Goal: Check status: Check status

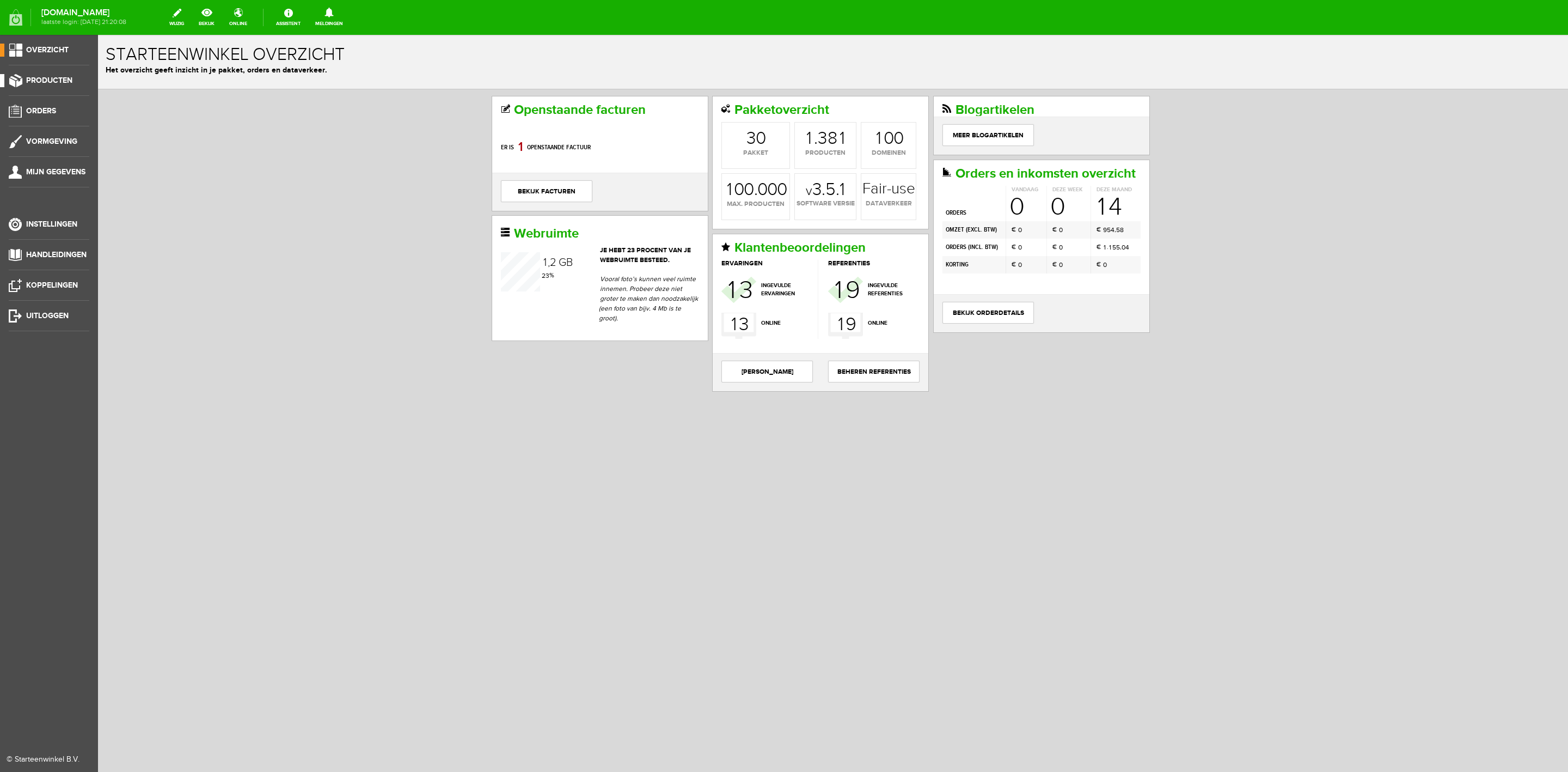
click at [66, 84] on span "Producten" at bounding box center [50, 81] width 46 height 10
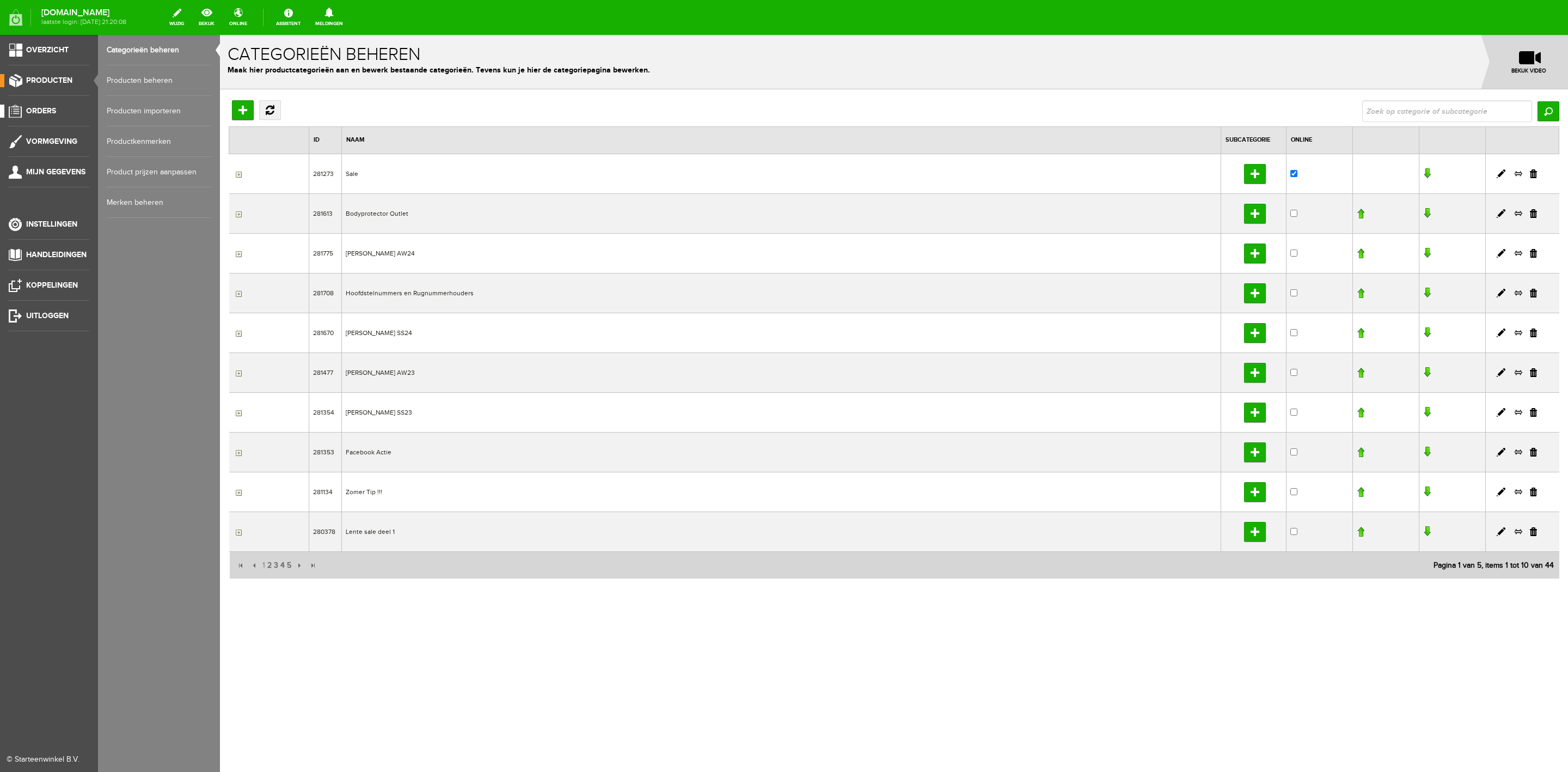
click at [45, 120] on li "Orders" at bounding box center [49, 115] width 81 height 22
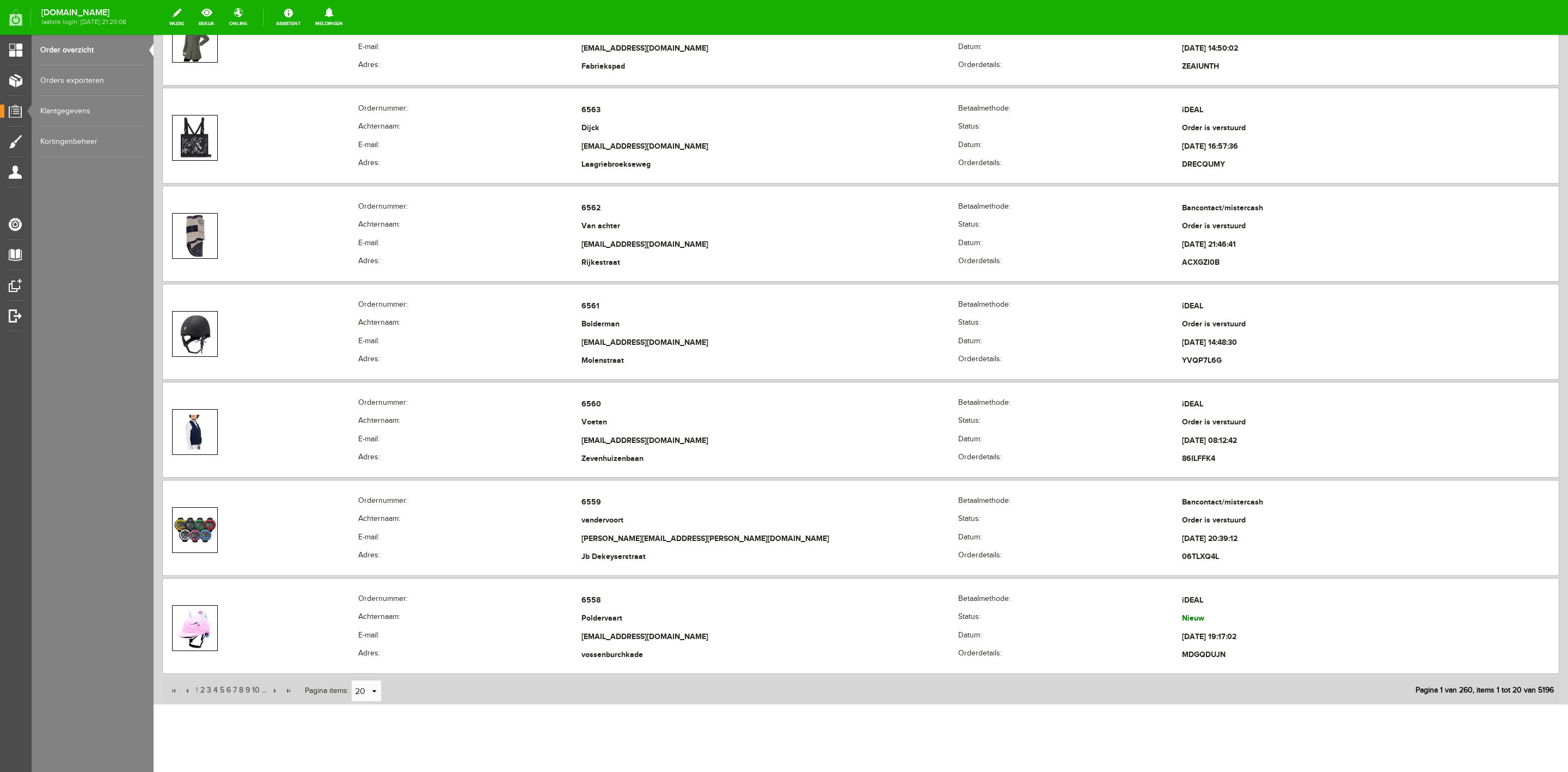
scroll to position [1592, 0]
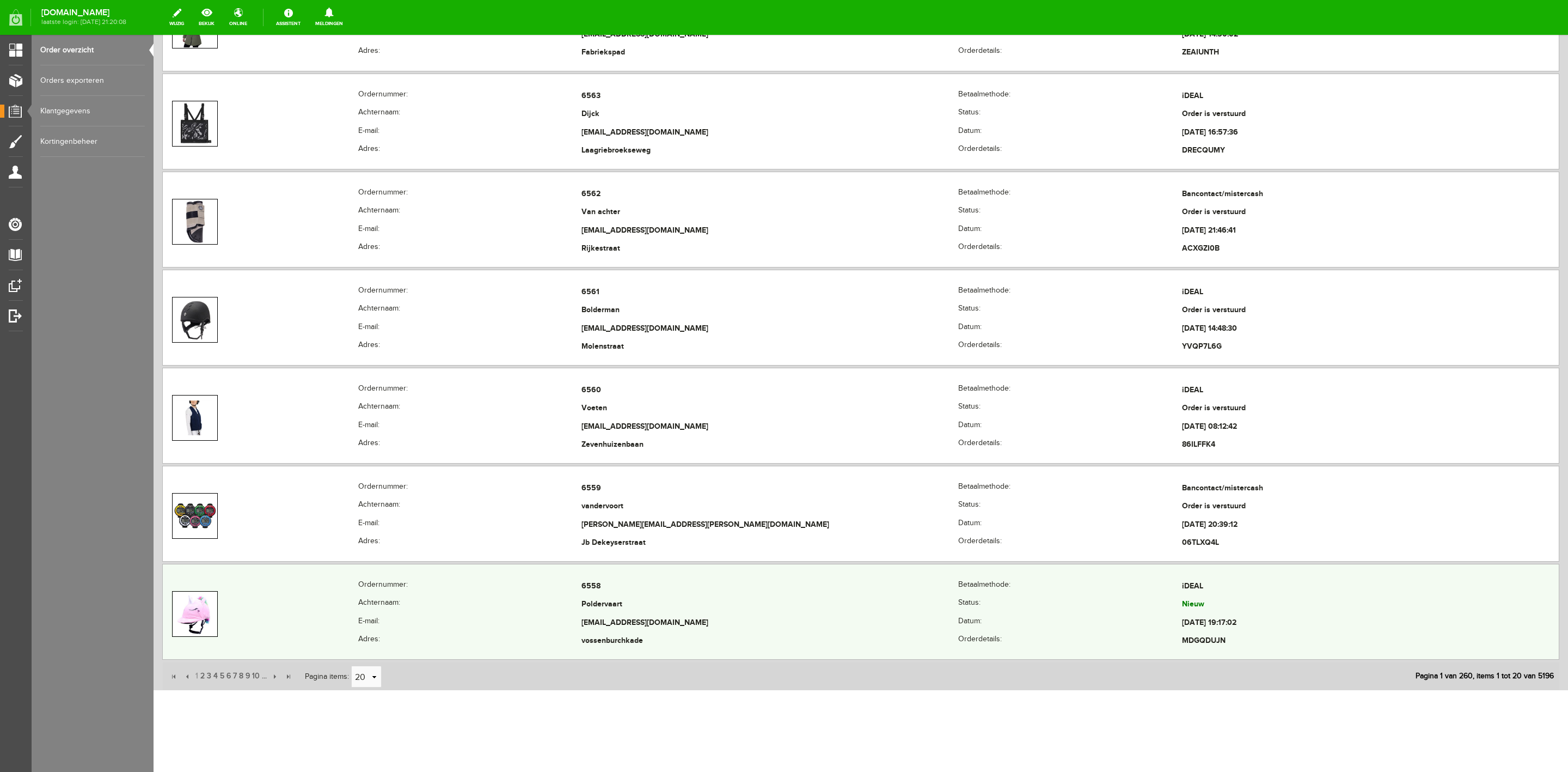
click at [481, 514] on th "Ordernummer:" at bounding box center [470, 586] width 223 height 18
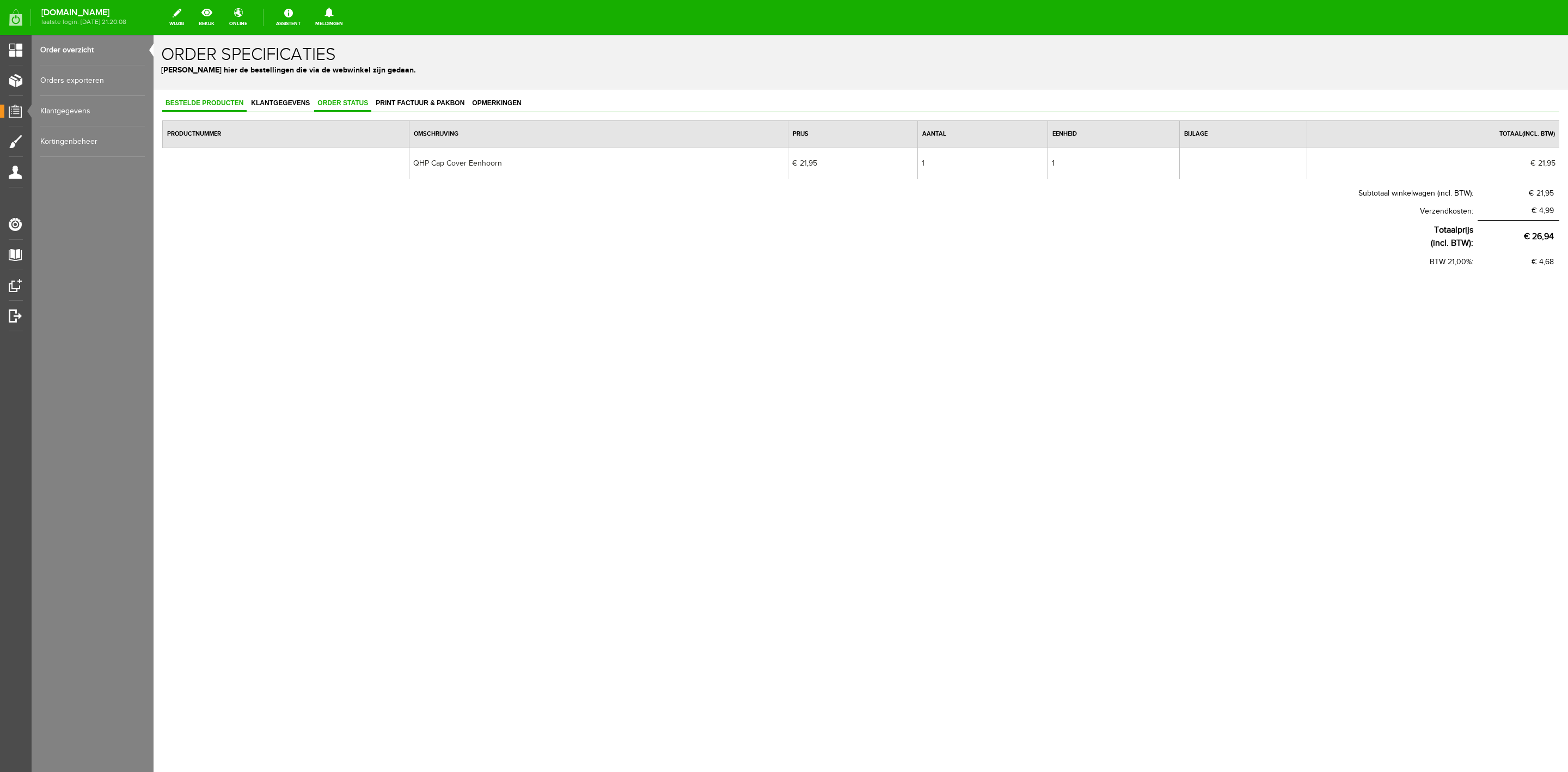
click at [363, 108] on link "Order status" at bounding box center [343, 103] width 57 height 16
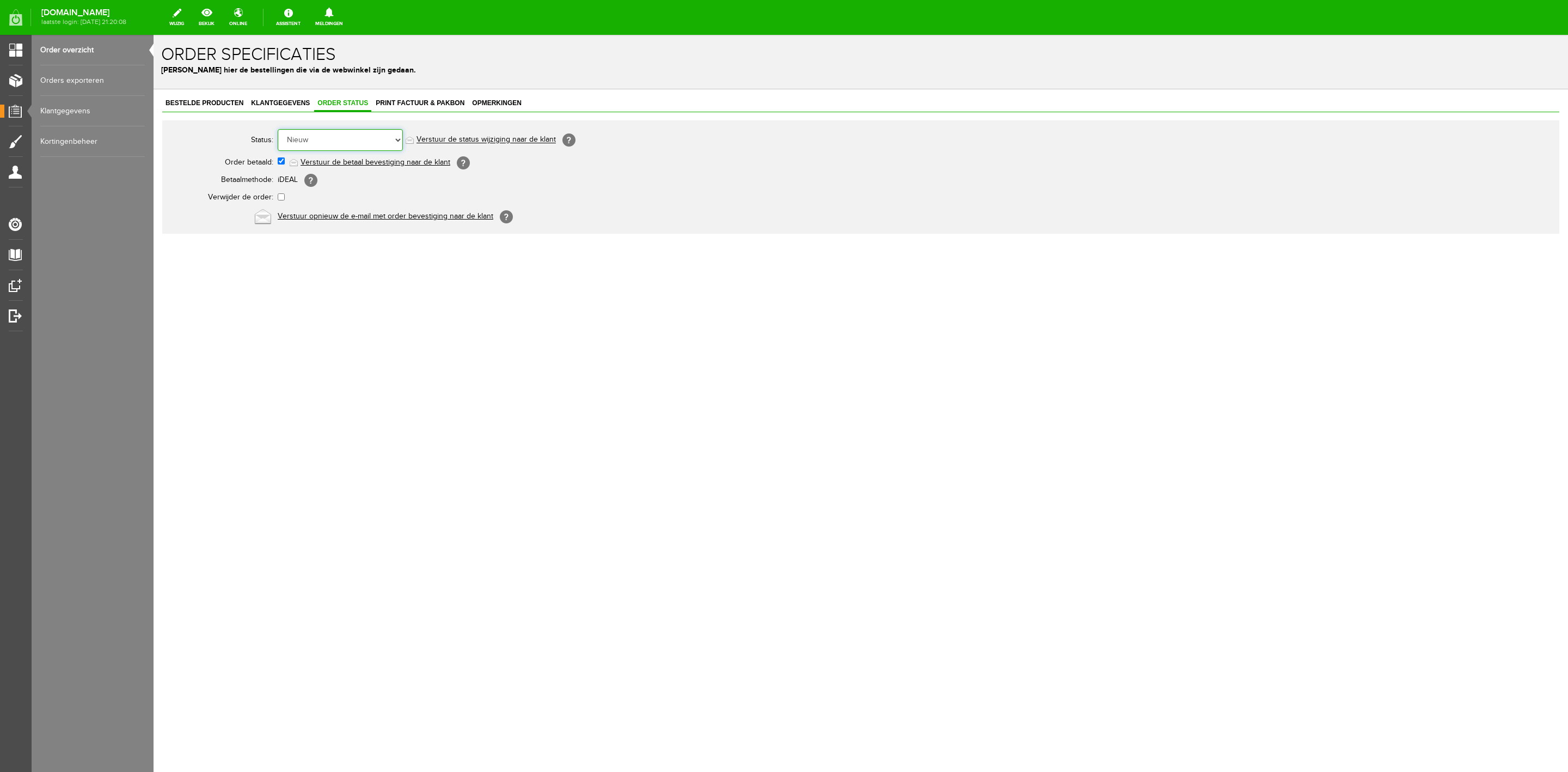
click at [353, 141] on select "Order niet afgerond Nieuw Order in behandeling Wacht op leverancier Wacht op be…" at bounding box center [340, 140] width 126 height 22
select select "7"
click at [278, 129] on select "Order niet afgerond Nieuw Order in behandeling Wacht op leverancier Wacht op be…" at bounding box center [340, 140] width 126 height 22
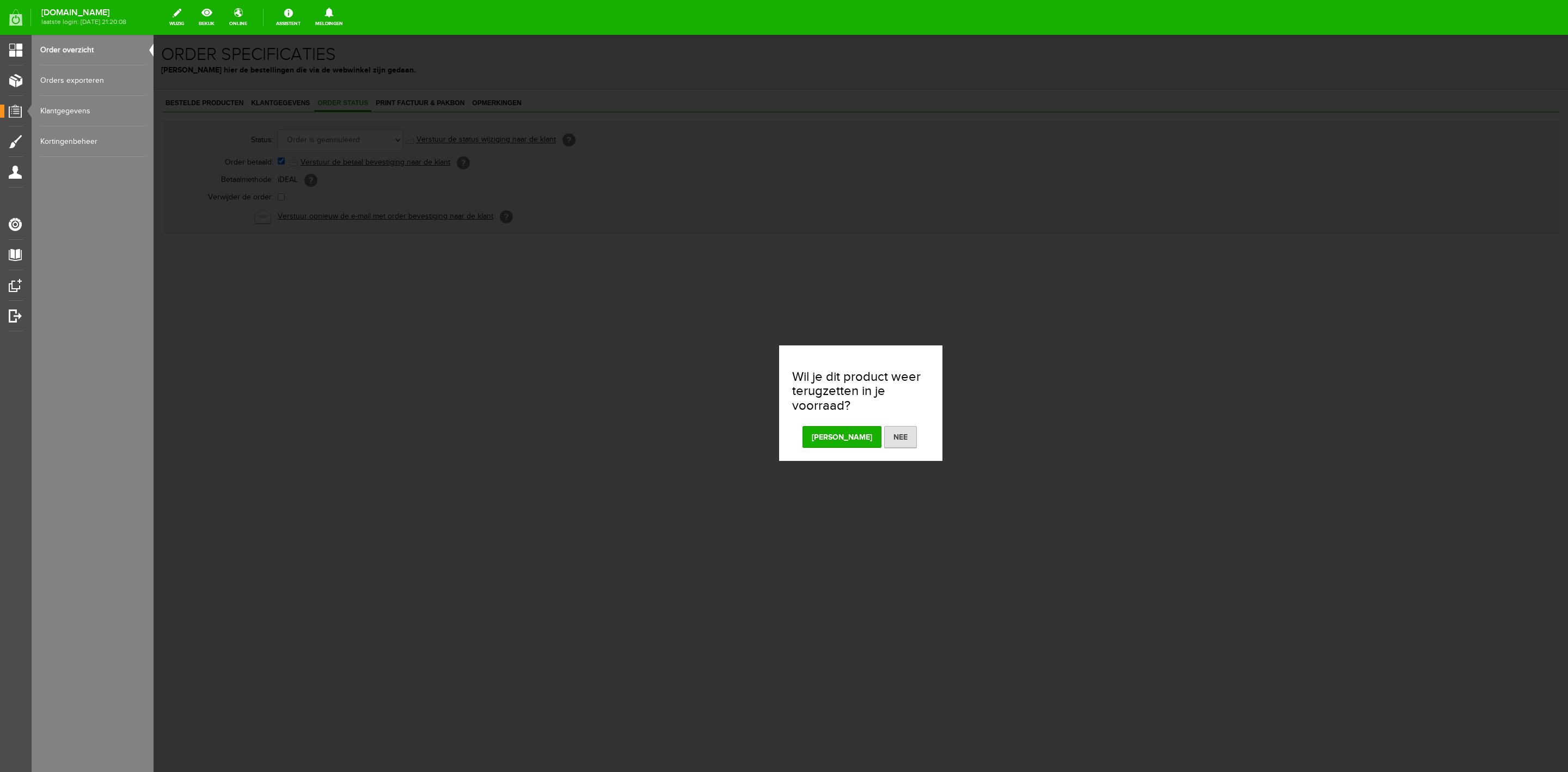
click at [840, 441] on button "[PERSON_NAME]" at bounding box center [842, 437] width 79 height 22
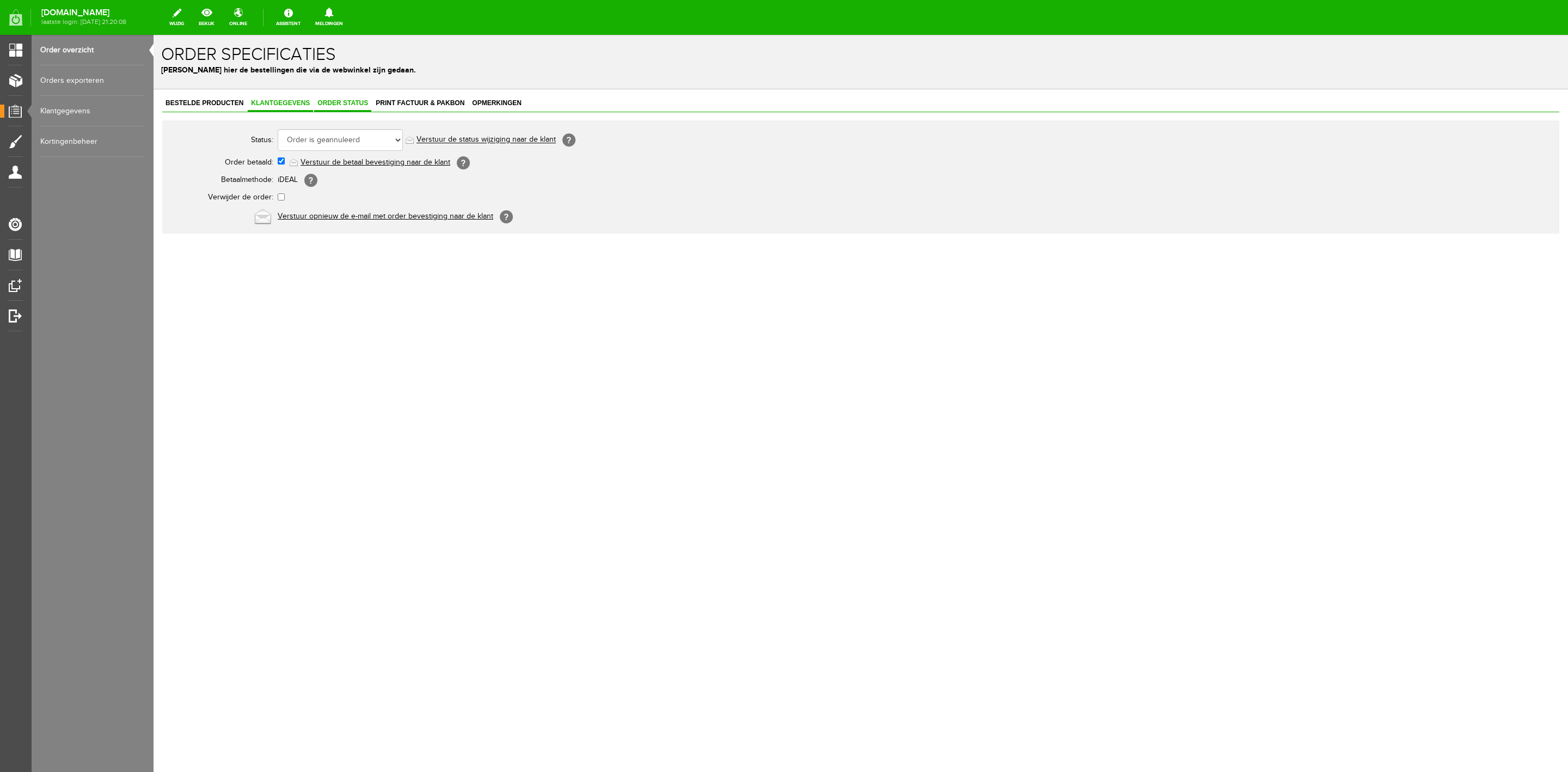
click at [258, 100] on span "Klantgegevens" at bounding box center [280, 103] width 65 height 7
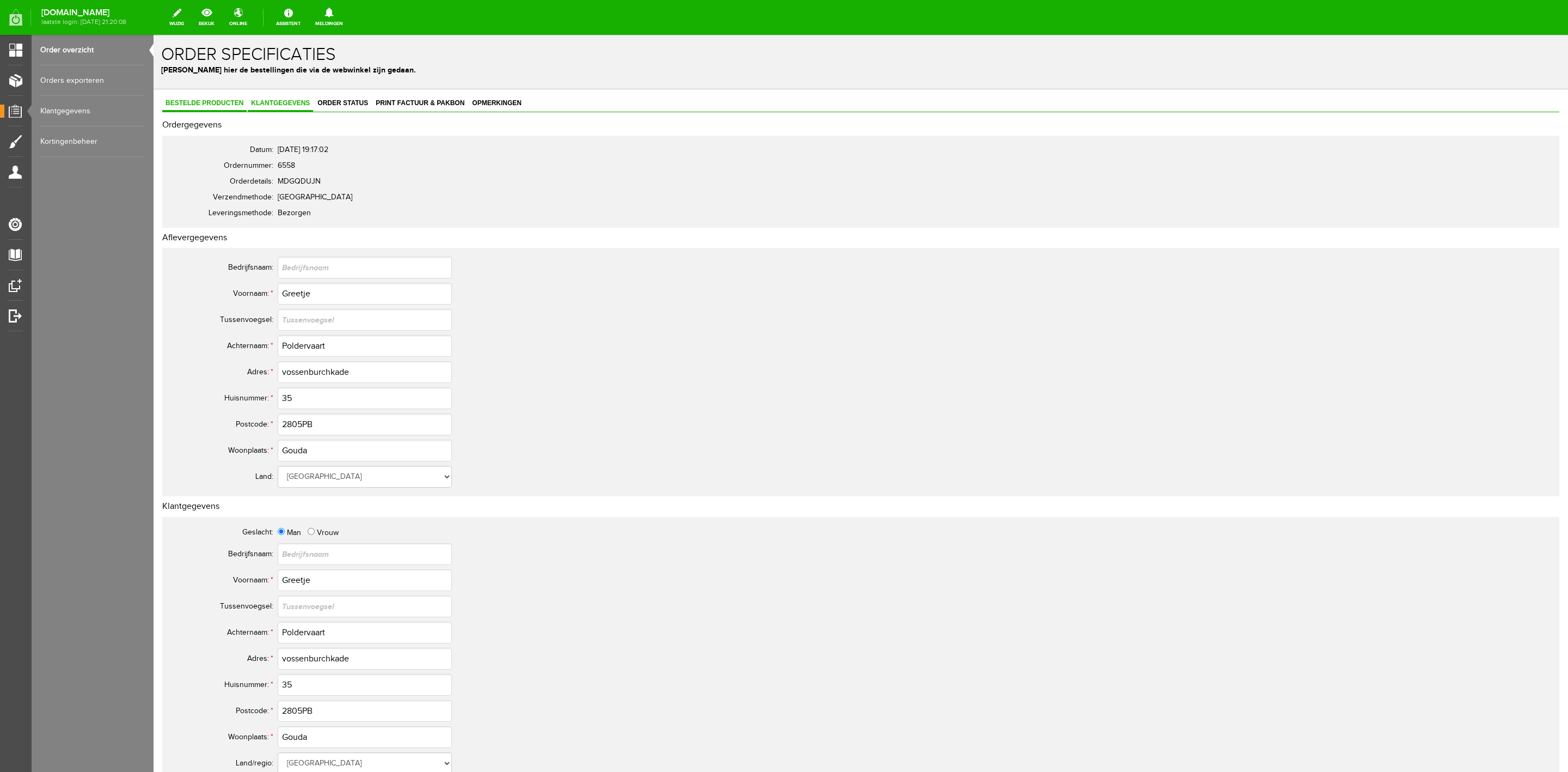
click at [227, 103] on span "Bestelde producten" at bounding box center [204, 103] width 84 height 7
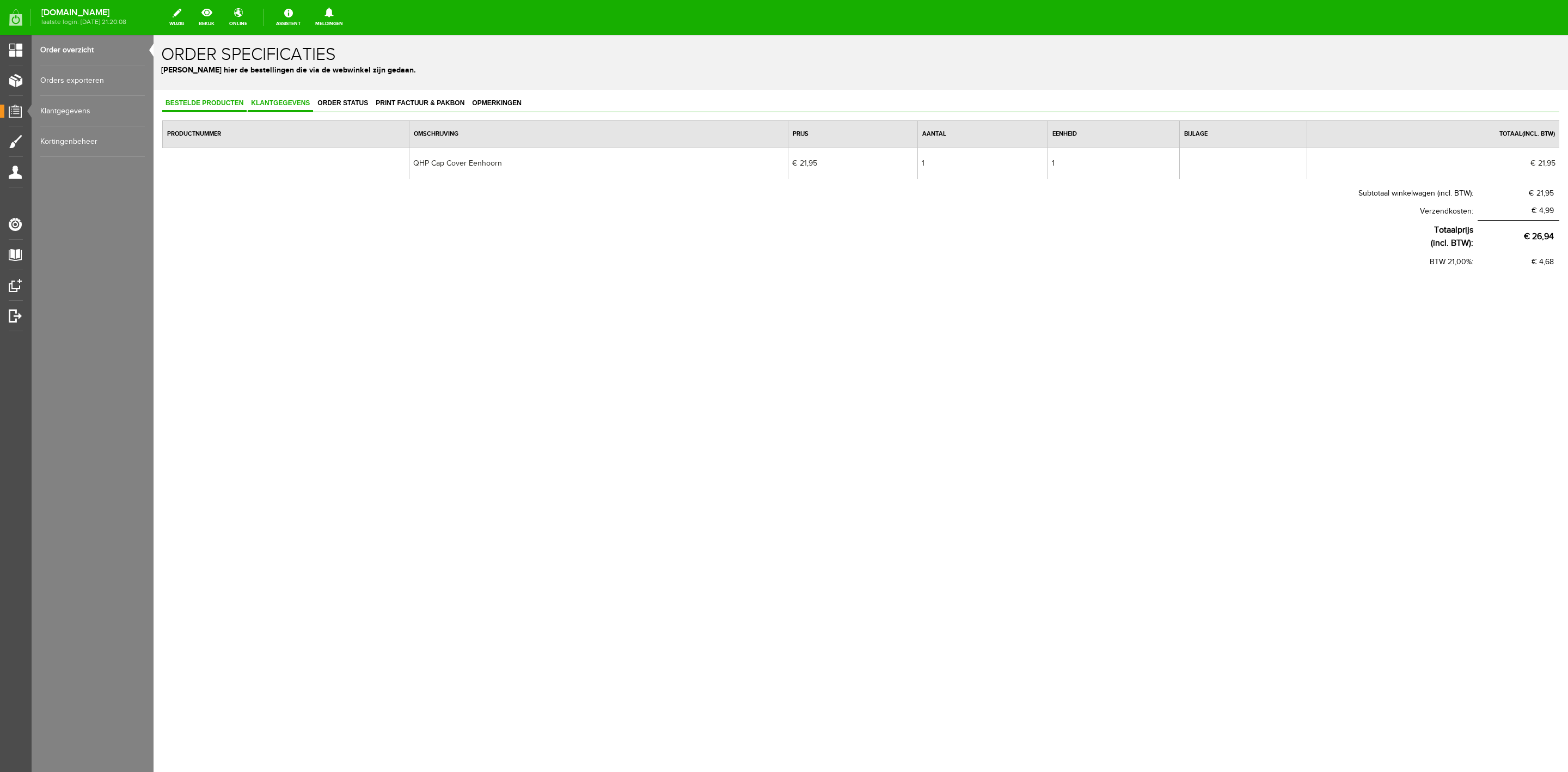
click at [269, 105] on span "Klantgegevens" at bounding box center [280, 103] width 65 height 7
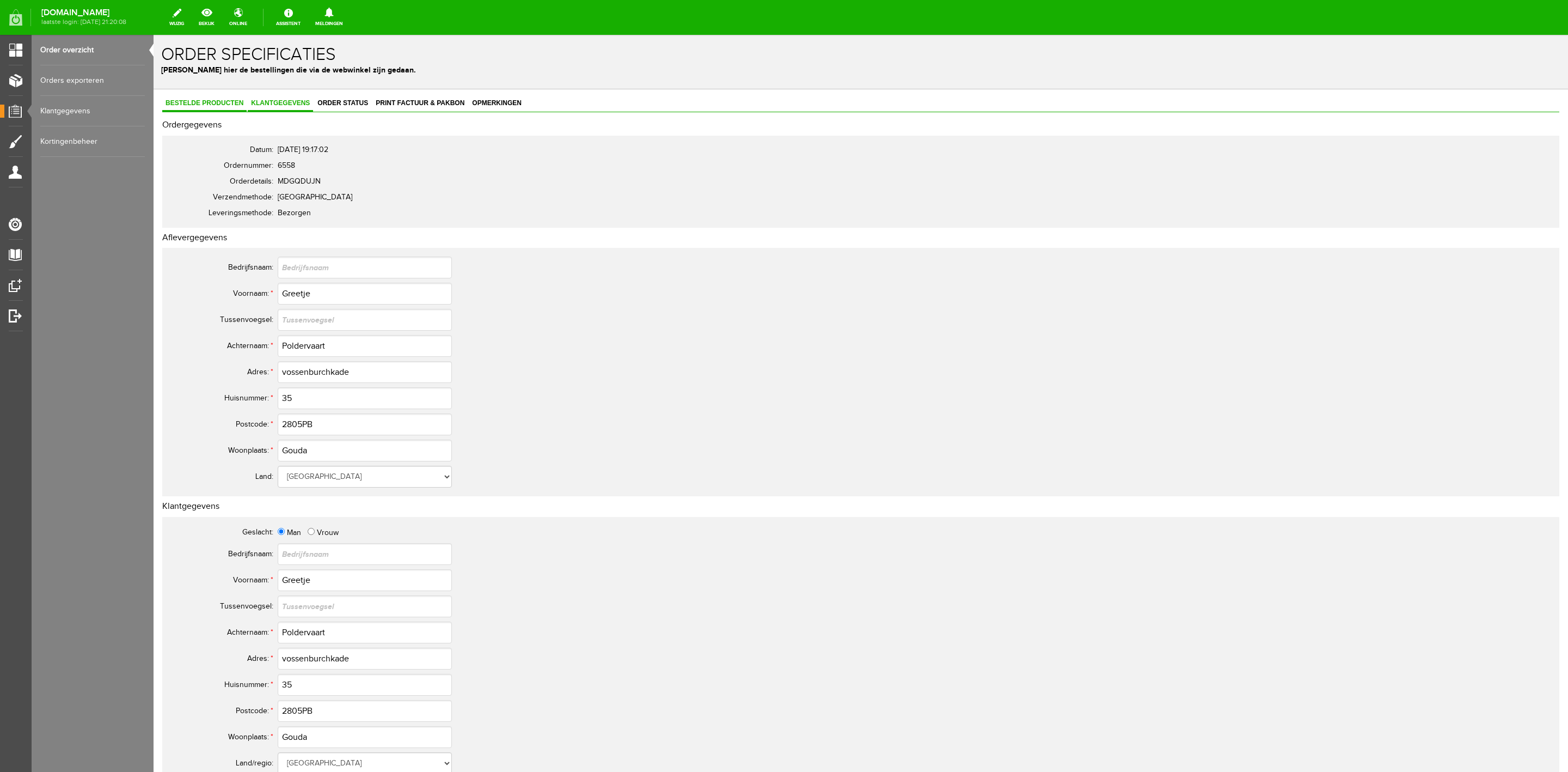
click at [217, 109] on link "Bestelde producten" at bounding box center [204, 103] width 84 height 16
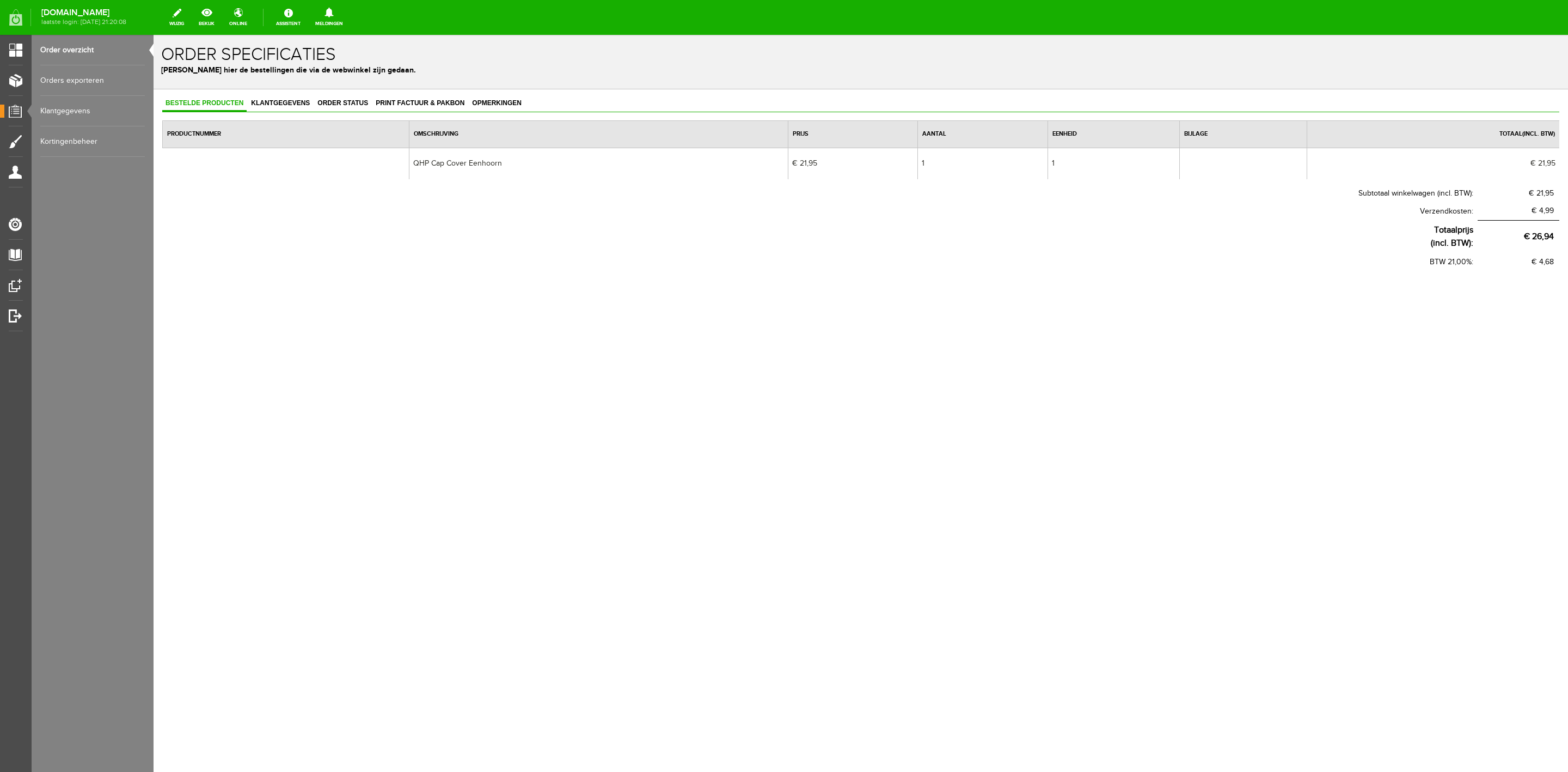
click at [79, 43] on link "Order overzicht" at bounding box center [92, 50] width 105 height 31
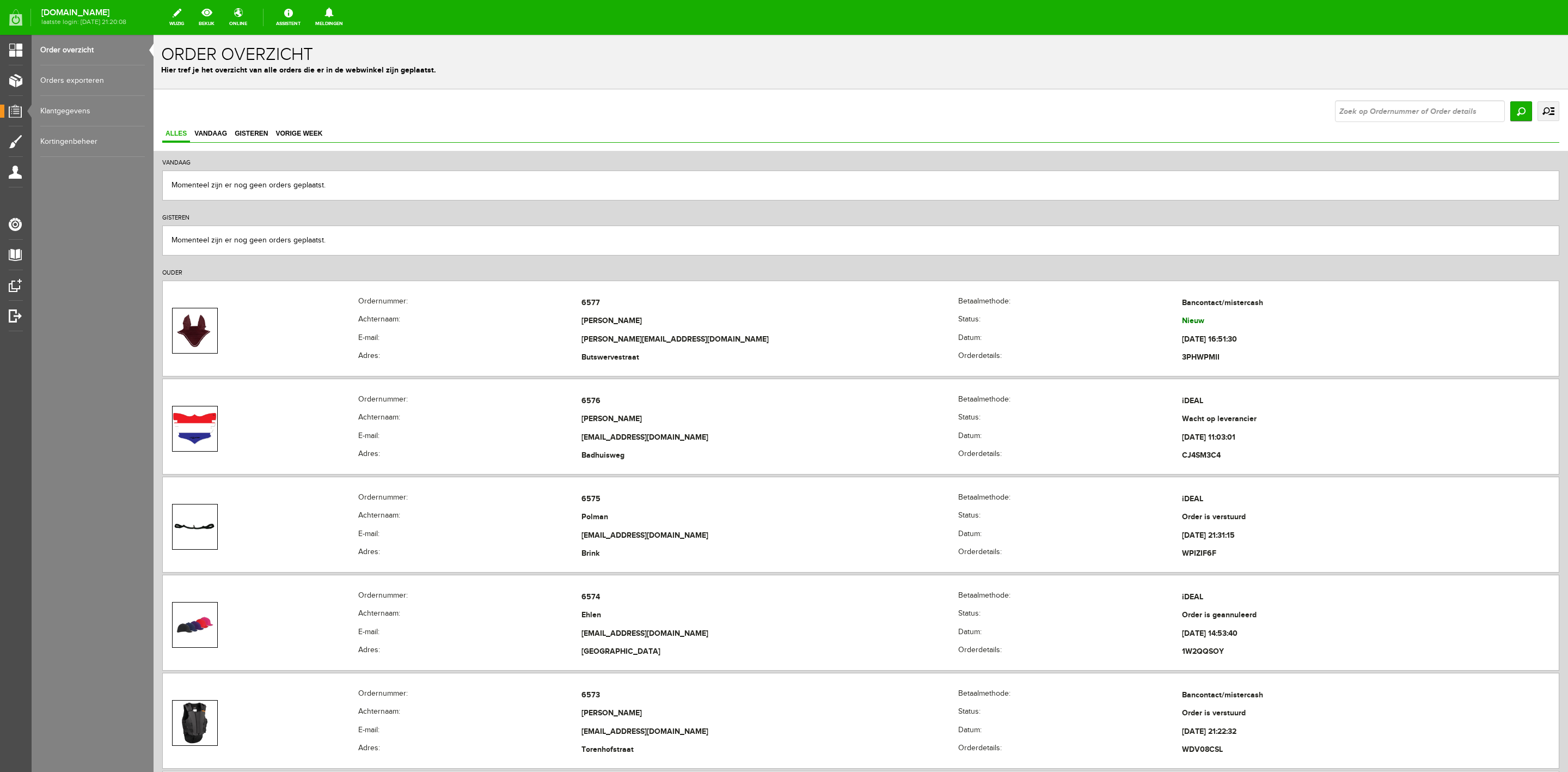
click at [1045, 120] on link "uitgebreid zoeken" at bounding box center [1548, 111] width 22 height 20
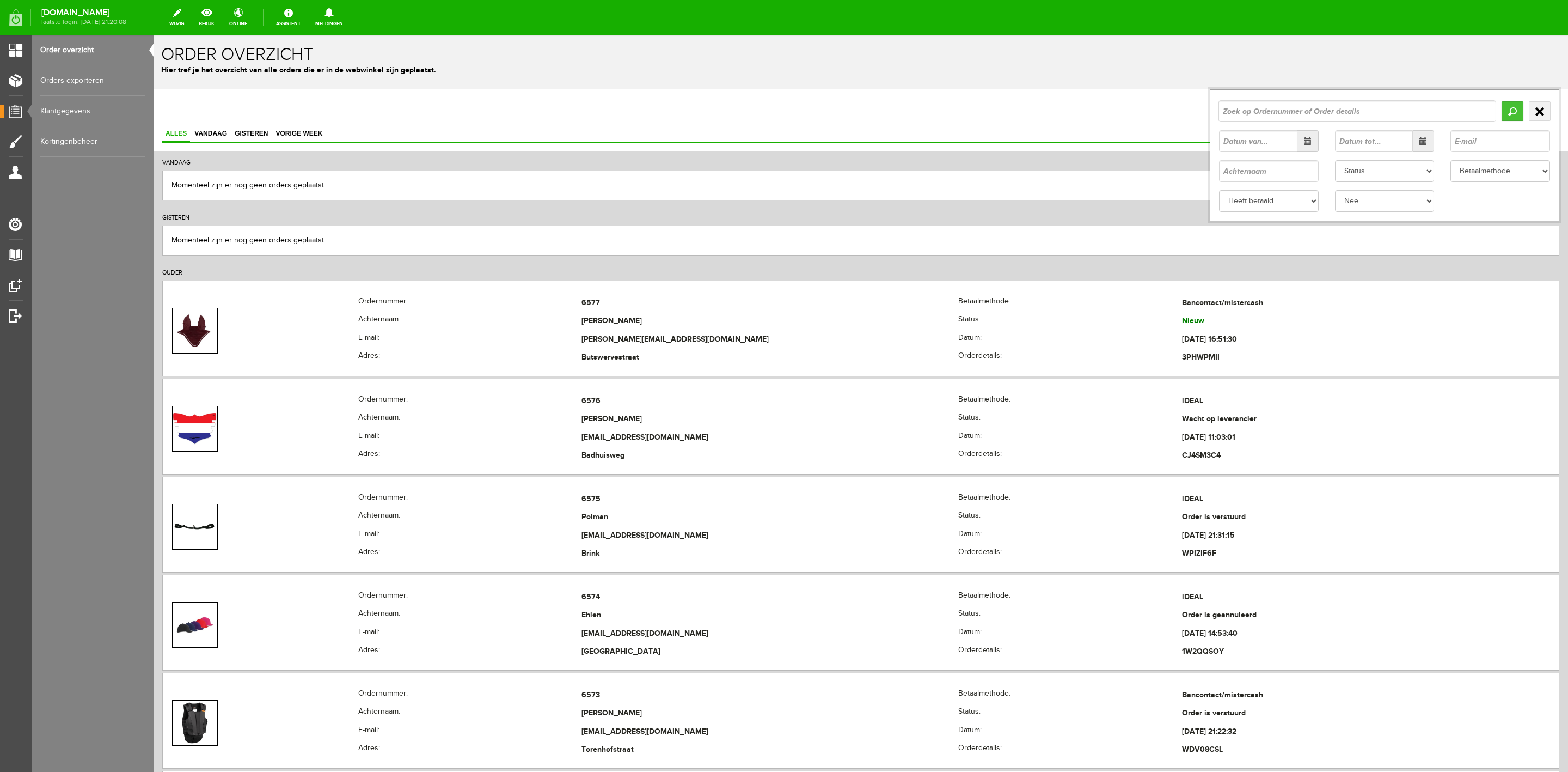
drag, startPoint x: 1544, startPoint y: 120, endPoint x: 1501, endPoint y: 111, distance: 43.9
click at [1045, 111] on input "Zoeken" at bounding box center [1513, 111] width 22 height 20
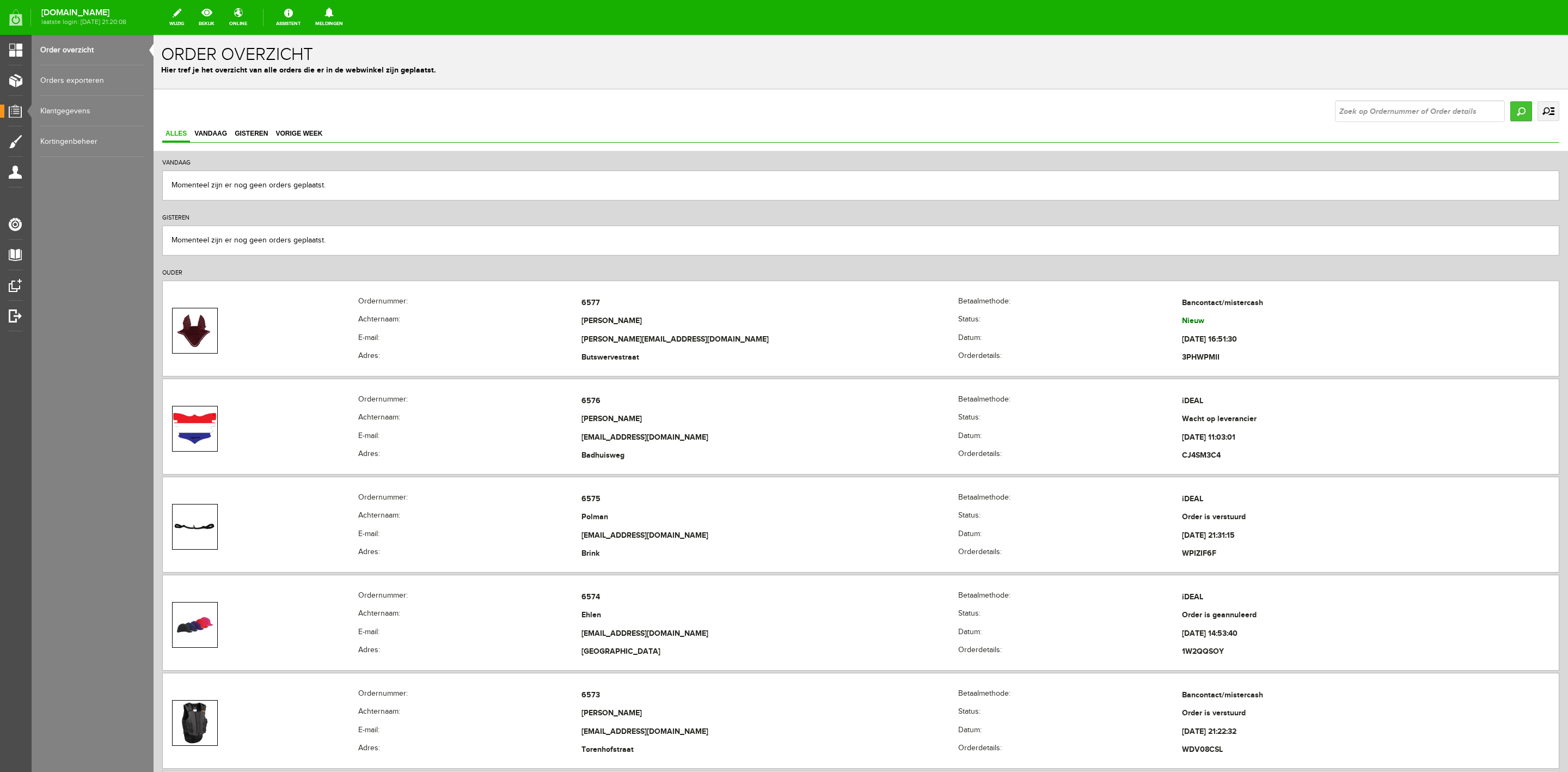
click at [1045, 111] on input "Zoeken" at bounding box center [1521, 111] width 22 height 20
click at [1045, 115] on link "uitgebreid zoeken" at bounding box center [1548, 111] width 22 height 20
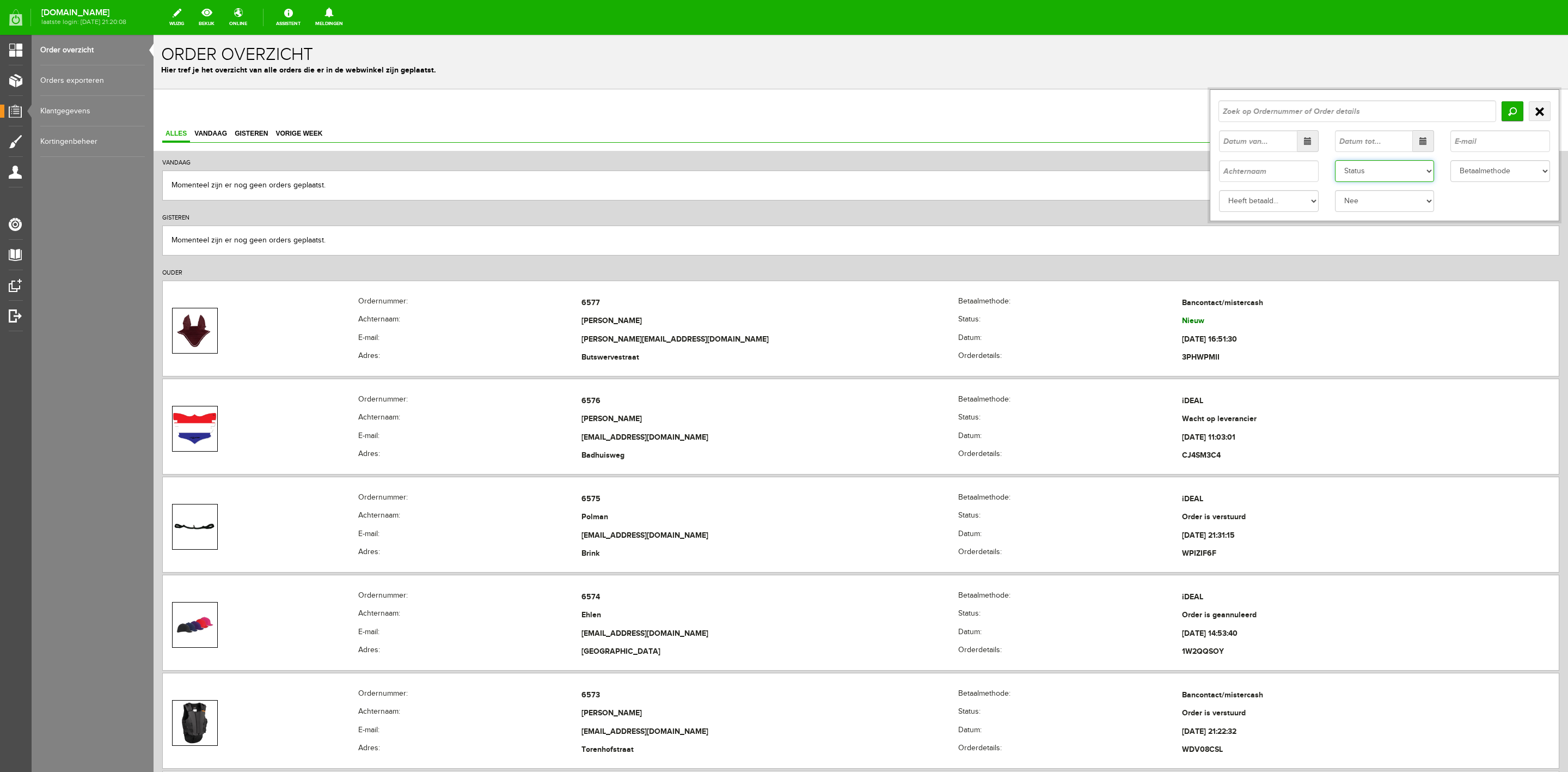
click at [1045, 172] on select "Status Order niet afgerond Nieuw Order in behandeling Wacht op leverancier Wach…" at bounding box center [1385, 171] width 100 height 22
click at [1045, 160] on select "Status Order niet afgerond Nieuw Order in behandeling Wacht op leverancier Wach…" at bounding box center [1385, 171] width 100 height 22
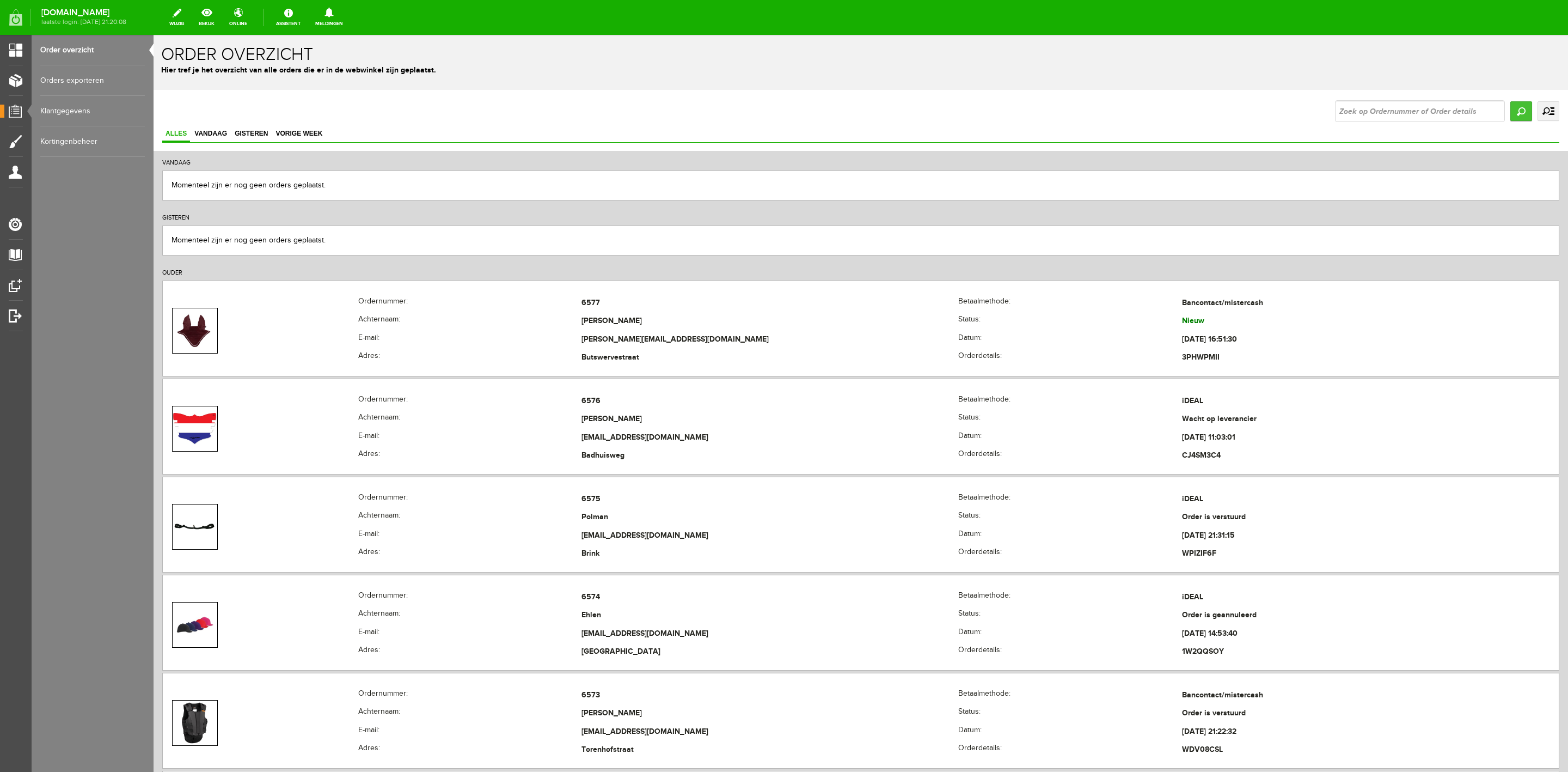
click at [1045, 109] on input "Zoeken" at bounding box center [1521, 111] width 22 height 20
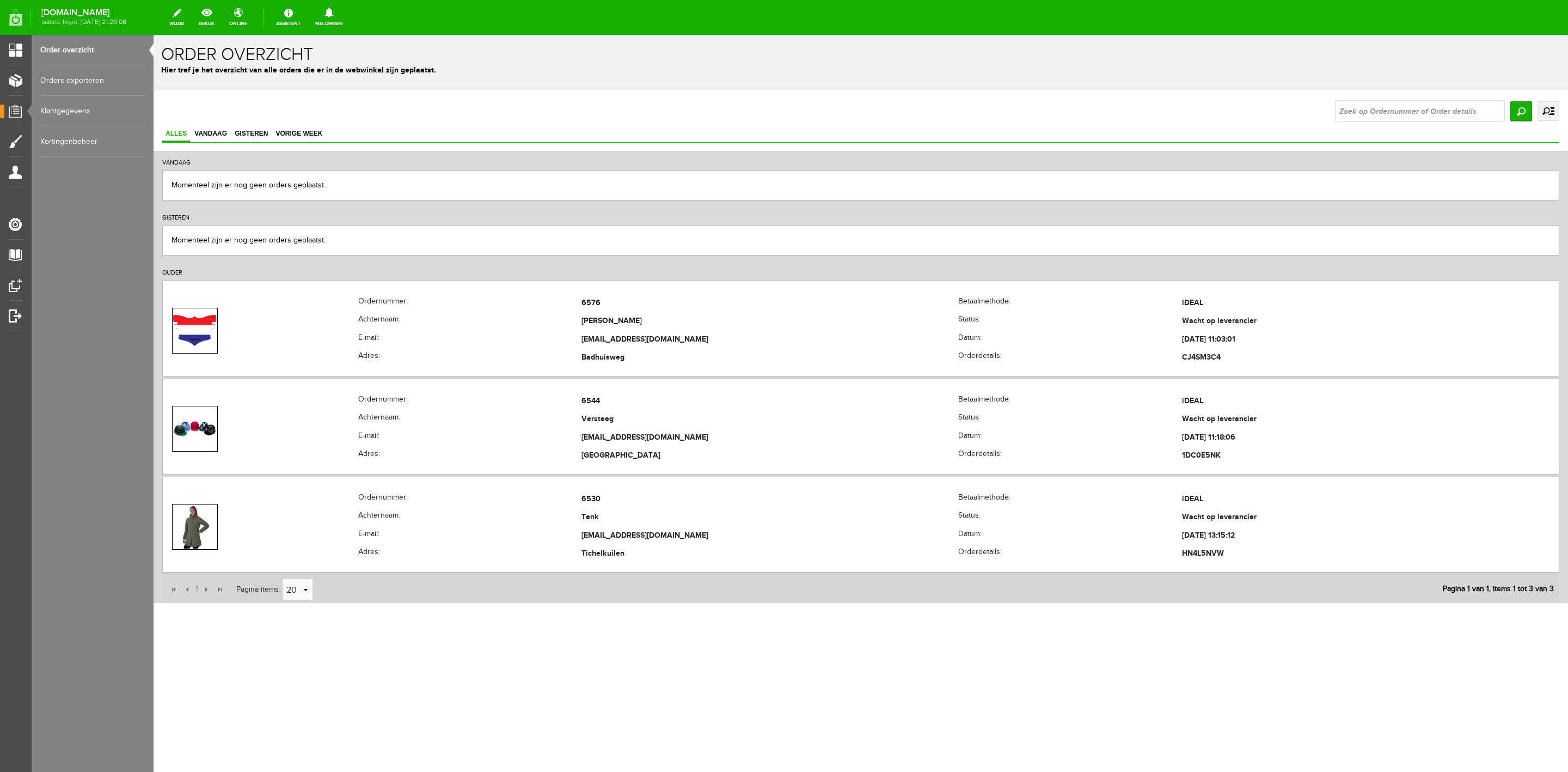
click at [1045, 113] on link "uitgebreid zoeken" at bounding box center [1548, 111] width 22 height 20
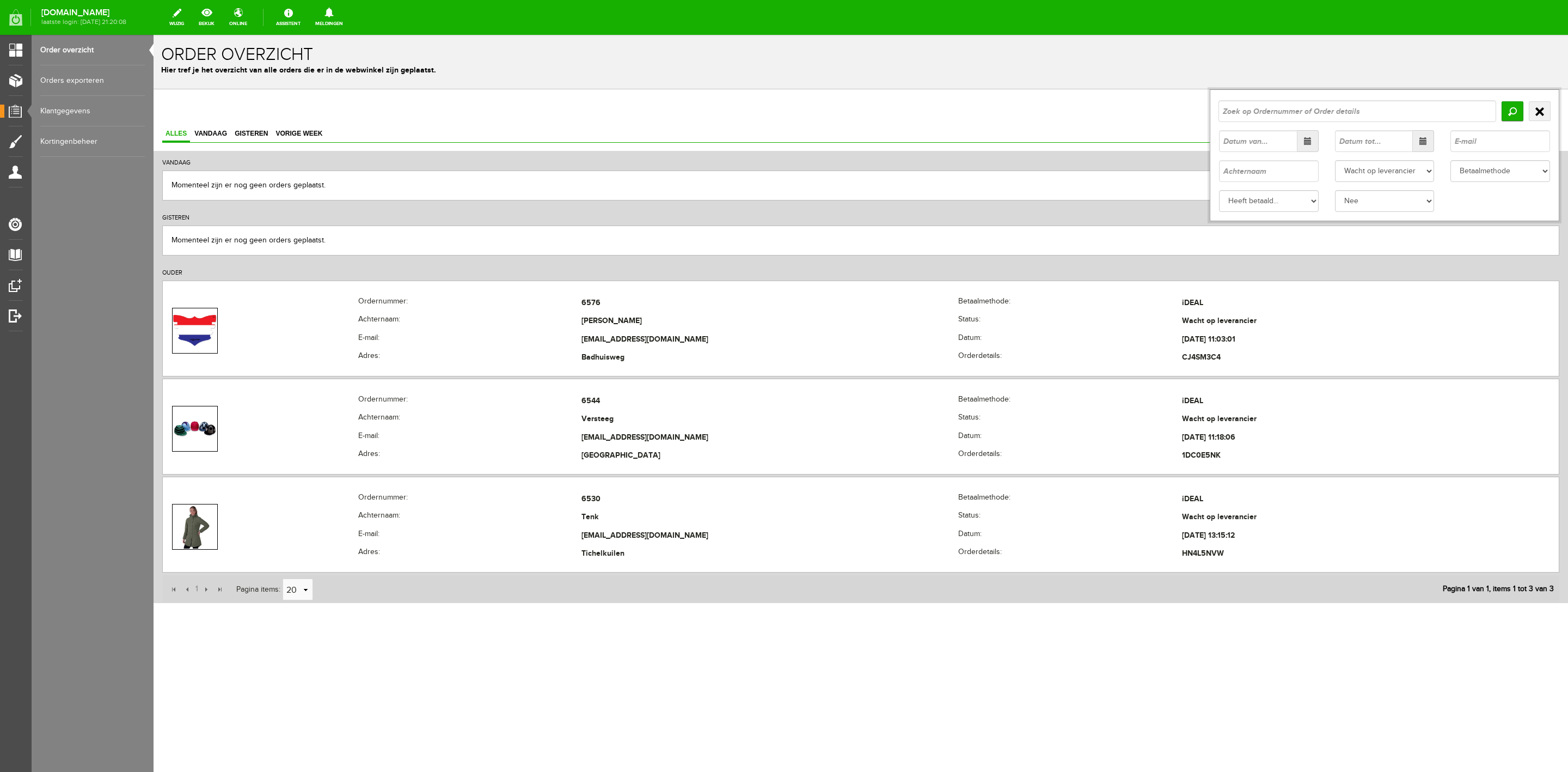
click at [1045, 183] on div "Status Order niet afgerond Nieuw Order in behandeling Wacht op leverancier Wach…" at bounding box center [1385, 155] width 350 height 132
click at [1045, 179] on select "Status Order niet afgerond Nieuw Order in behandeling Wacht op leverancier Wach…" at bounding box center [1385, 171] width 100 height 22
click at [1045, 160] on select "Status Order niet afgerond Nieuw Order in behandeling Wacht op leverancier Wach…" at bounding box center [1385, 171] width 100 height 22
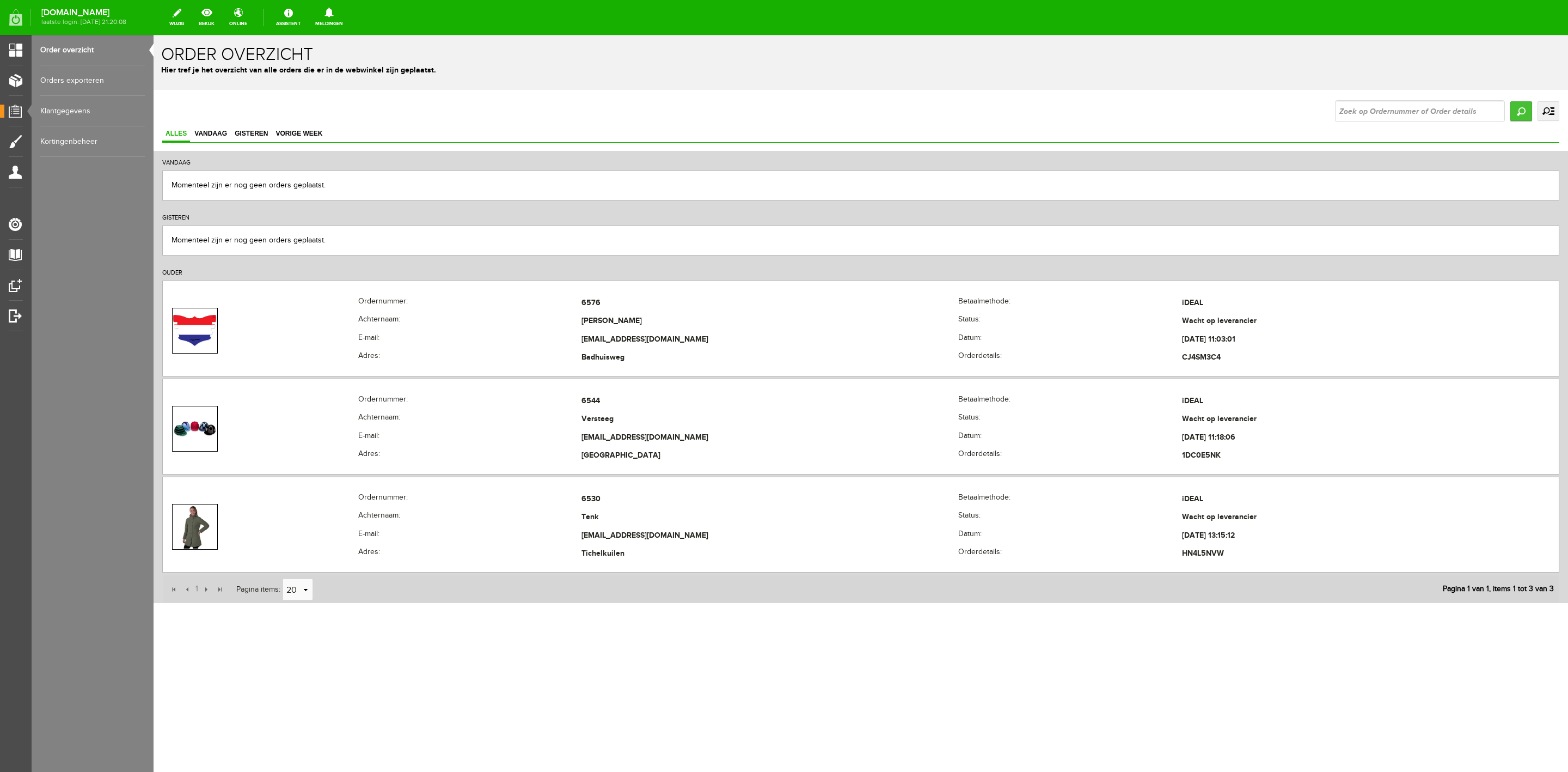
click at [1045, 116] on input "Zoeken" at bounding box center [1521, 111] width 22 height 20
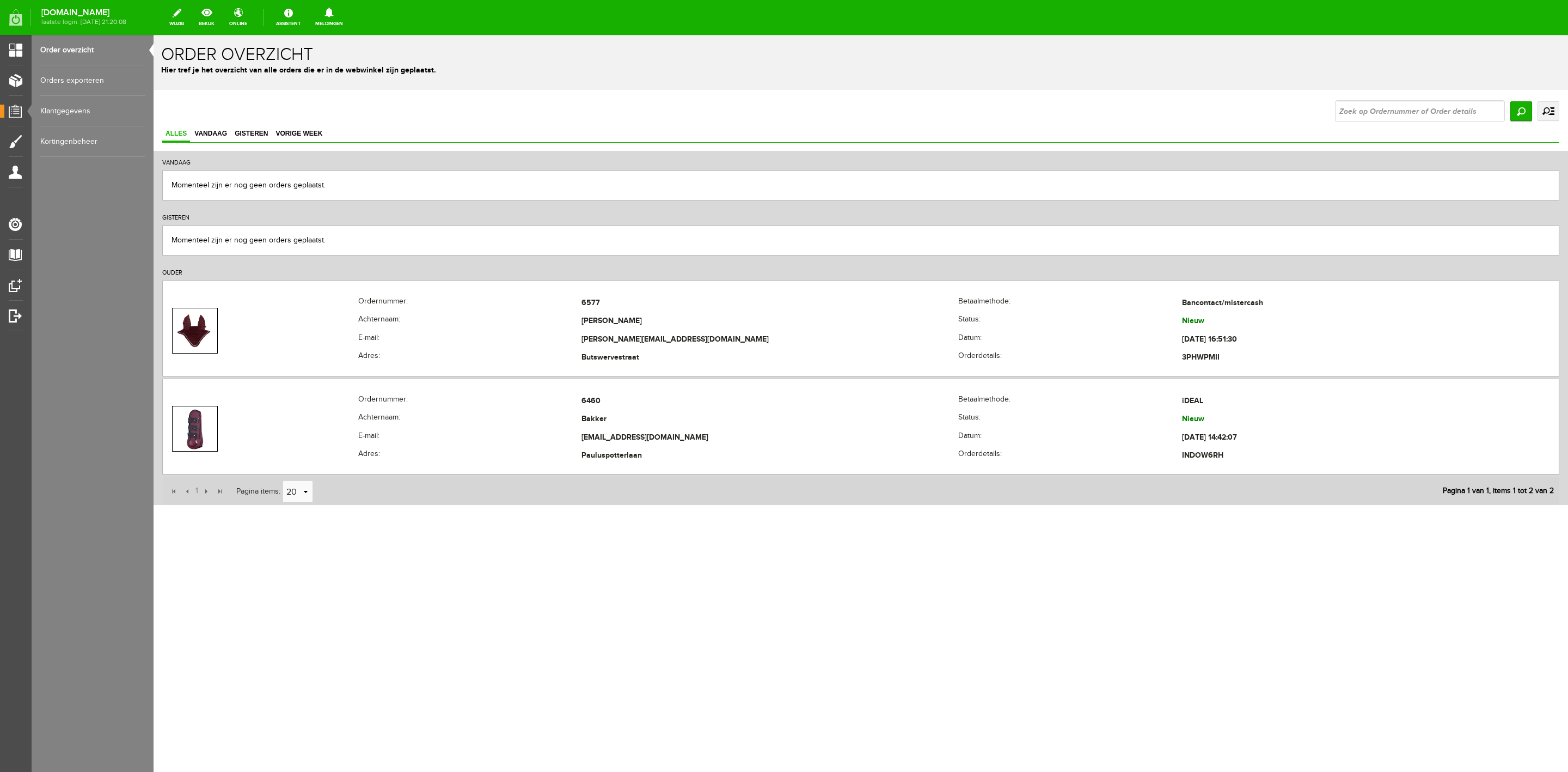
click at [1045, 115] on link "uitgebreid zoeken" at bounding box center [1548, 111] width 22 height 20
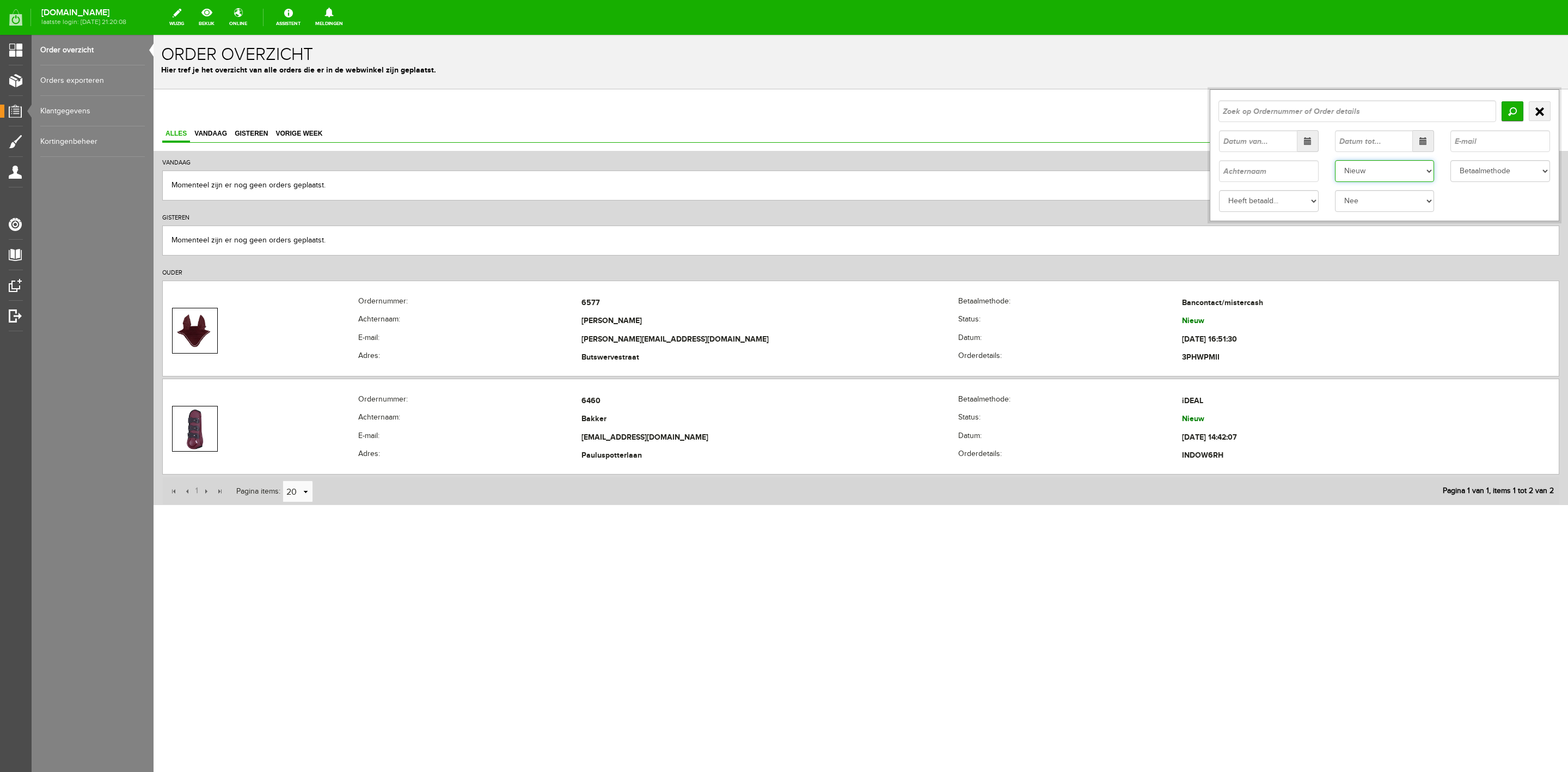
click at [1045, 178] on select "Status Order niet afgerond Nieuw Order in behandeling Wacht op leverancier Wach…" at bounding box center [1385, 171] width 100 height 22
click at [1045, 160] on select "Status Order niet afgerond Nieuw Order in behandeling Wacht op leverancier Wach…" at bounding box center [1385, 171] width 100 height 22
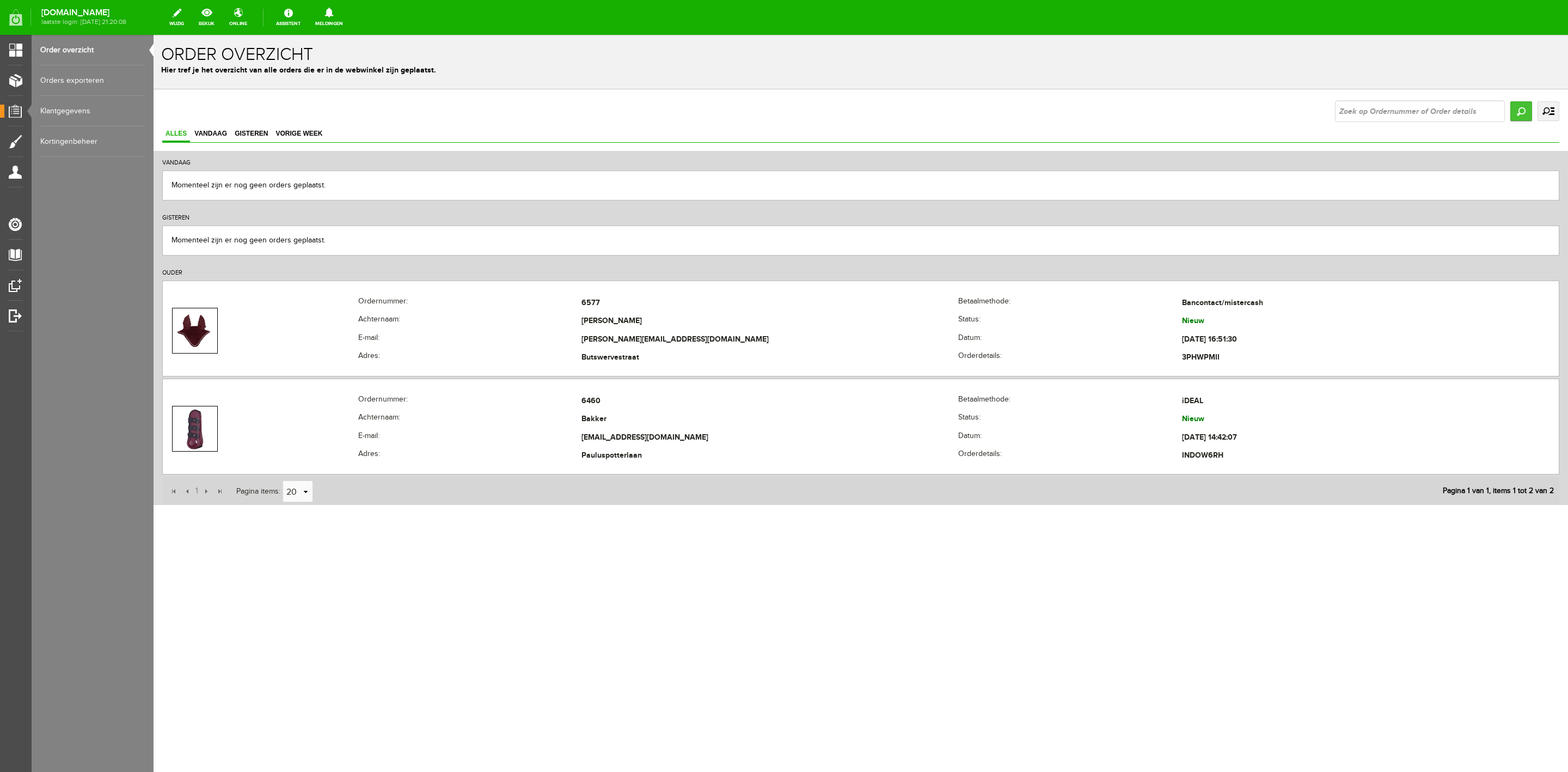
click at [1045, 109] on input "Zoeken" at bounding box center [1521, 111] width 22 height 20
